Goal: Book appointment/travel/reservation

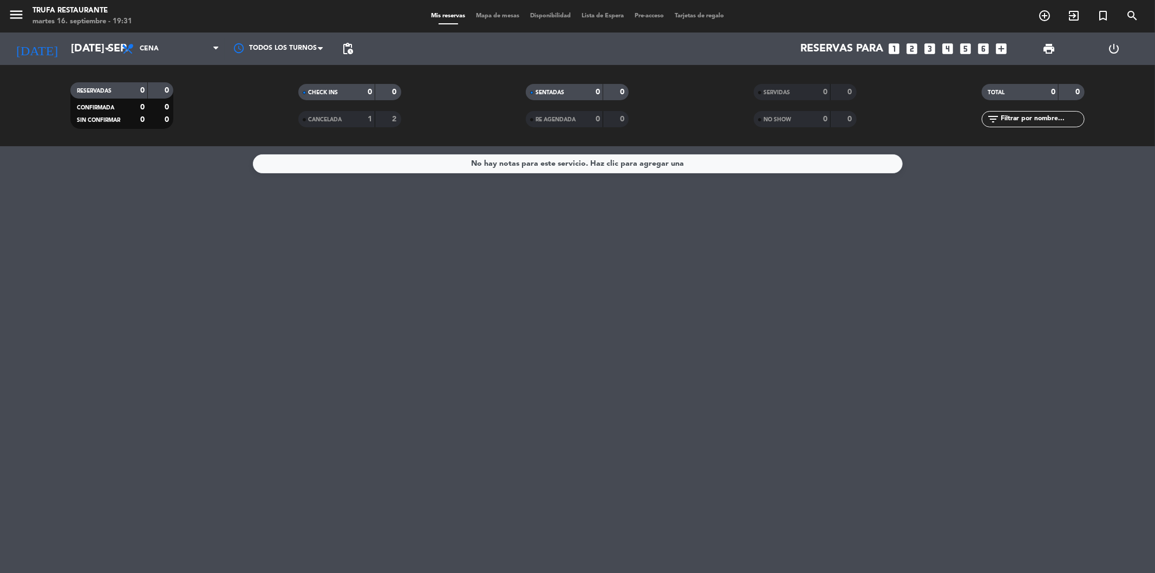
click at [913, 47] on icon "looks_two" at bounding box center [913, 49] width 14 height 14
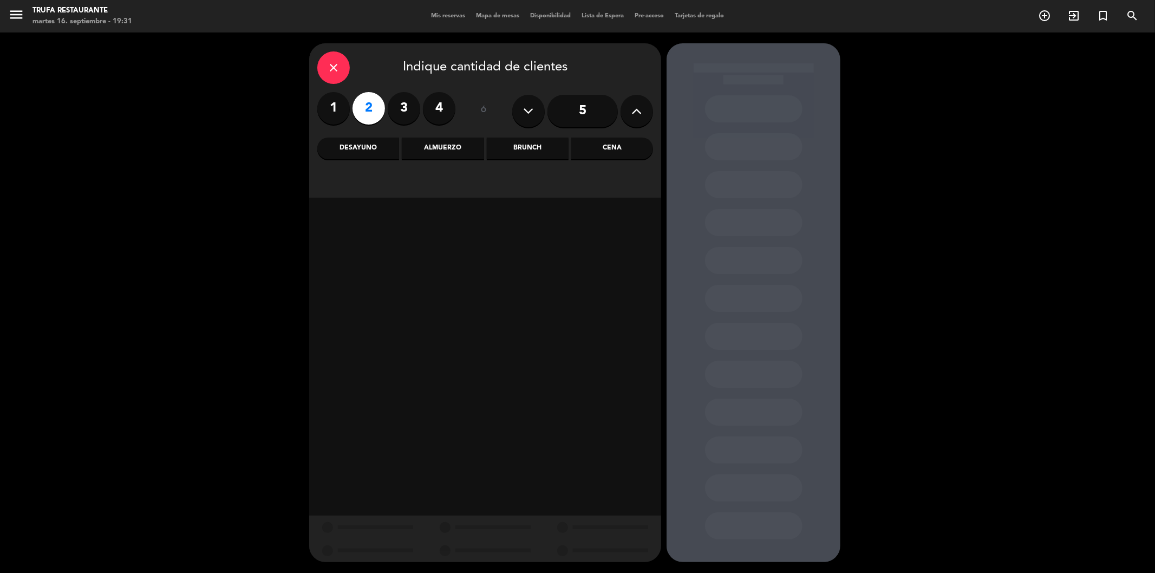
click at [603, 154] on div "Cena" at bounding box center [612, 149] width 82 height 22
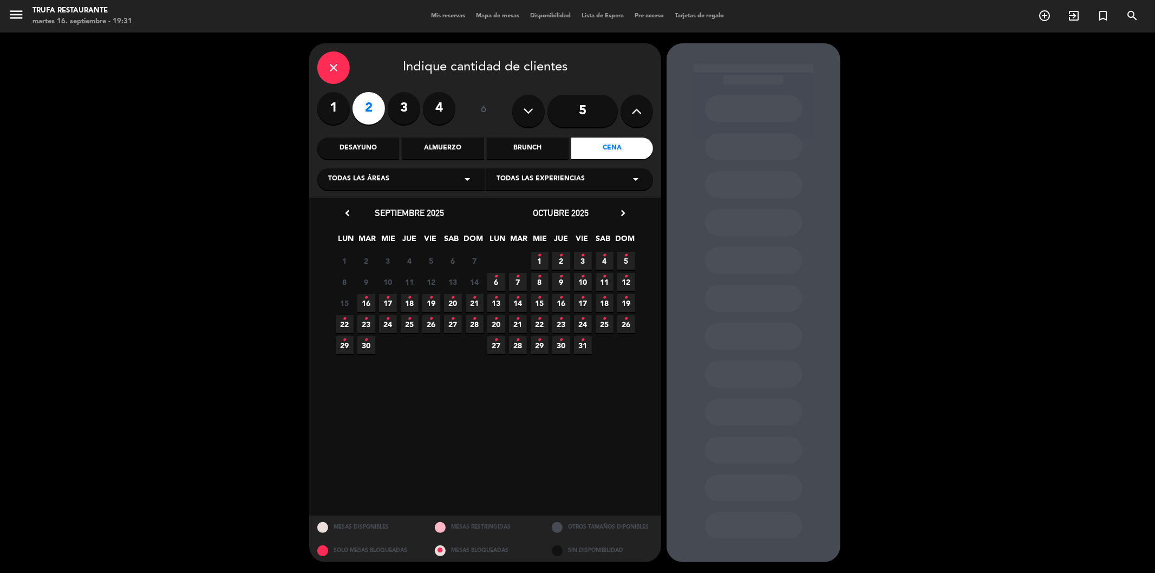
click at [362, 303] on span "16 •" at bounding box center [367, 303] width 18 height 18
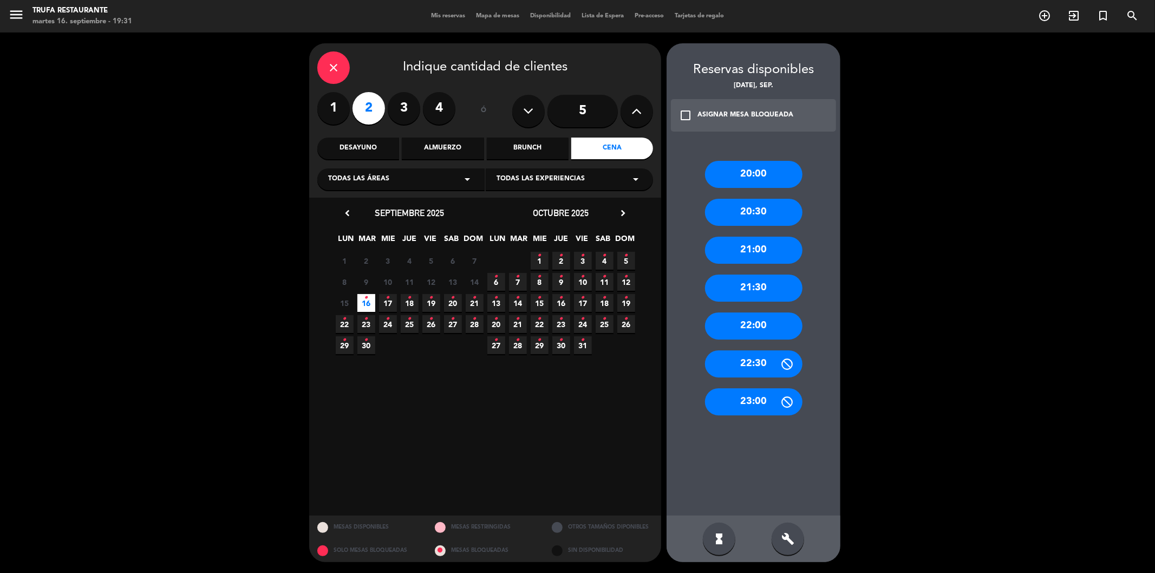
click at [771, 284] on div "21:30" at bounding box center [754, 288] width 98 height 27
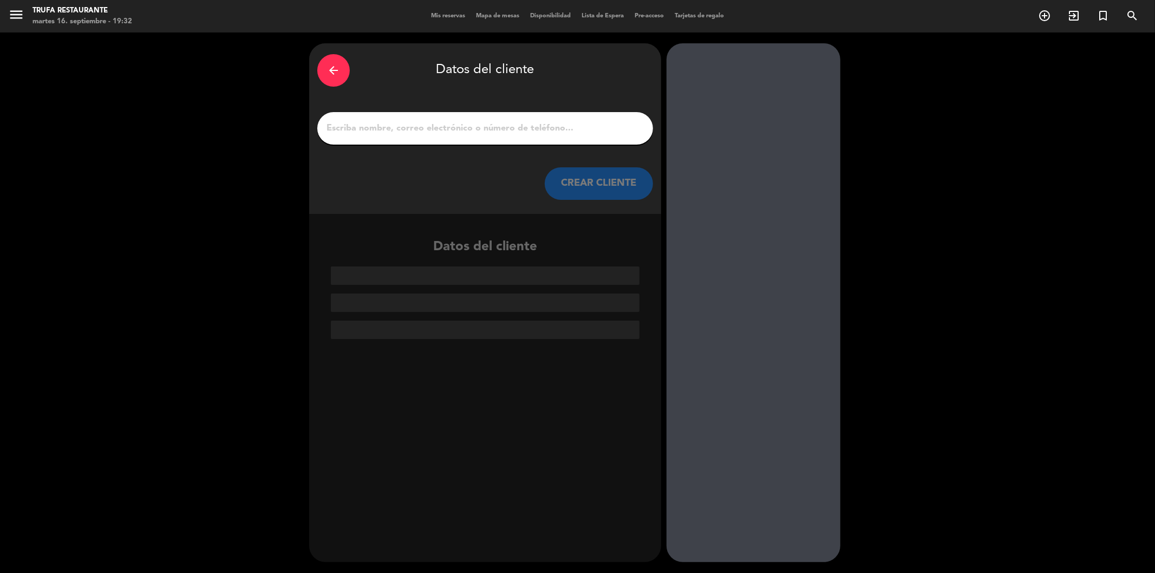
drag, startPoint x: 473, startPoint y: 118, endPoint x: 435, endPoint y: 137, distance: 42.2
drag, startPoint x: 435, startPoint y: 137, endPoint x: 423, endPoint y: 125, distance: 16.5
paste input "[PERSON_NAME]"
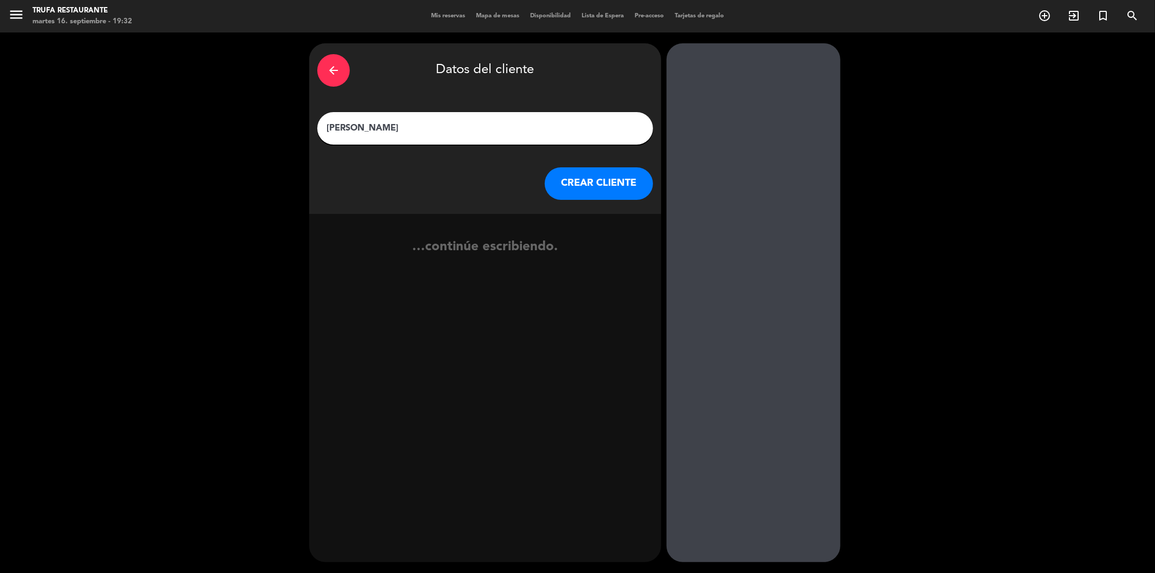
type input "[PERSON_NAME]"
click at [616, 176] on button "CREAR CLIENTE" at bounding box center [599, 183] width 108 height 33
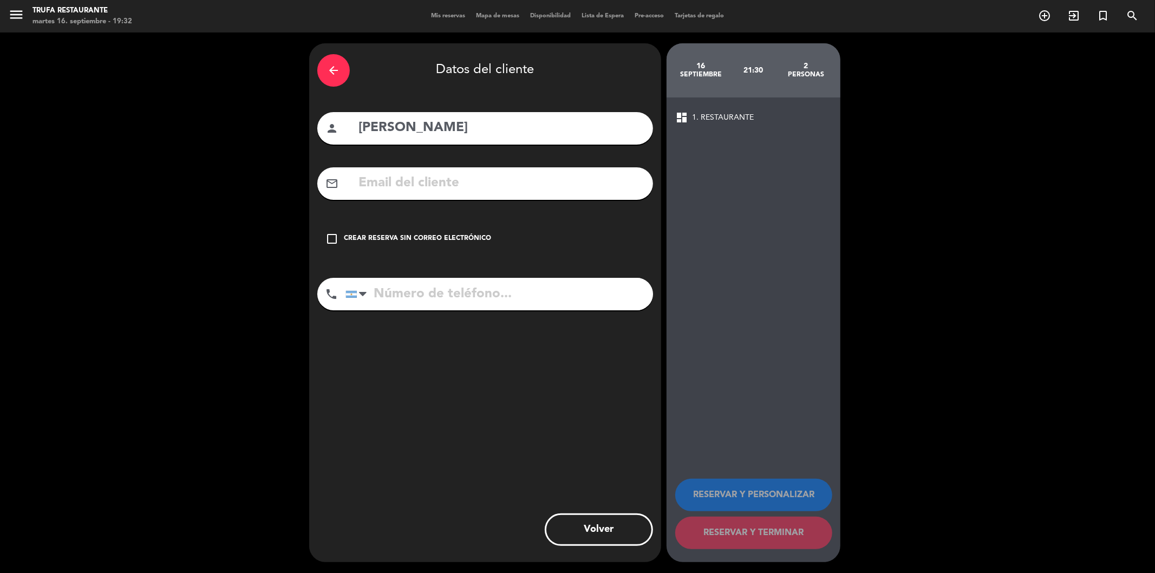
click at [336, 237] on icon "check_box_outline_blank" at bounding box center [332, 238] width 13 height 13
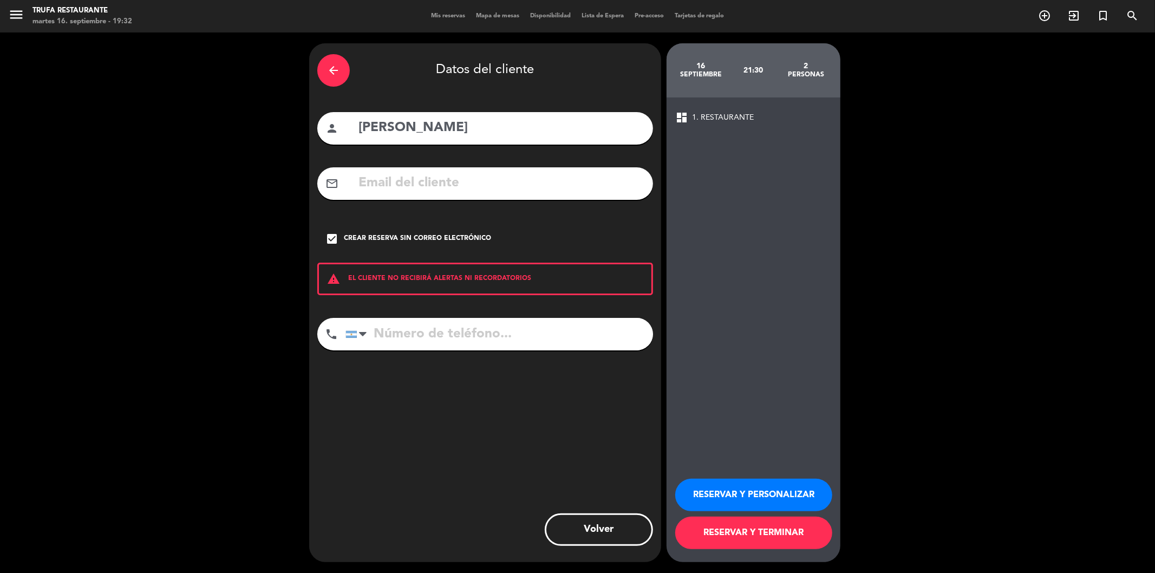
click at [743, 532] on button "RESERVAR Y TERMINAR" at bounding box center [754, 533] width 157 height 33
